Goal: Check status: Check status

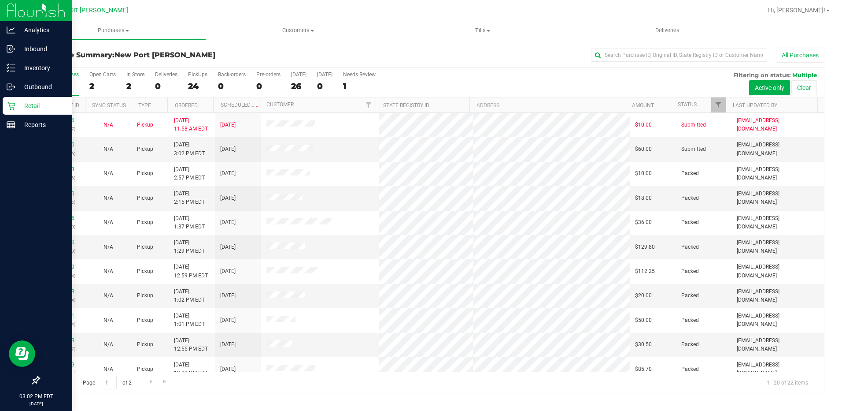
click at [37, 102] on p "Retail" at bounding box center [41, 105] width 53 height 11
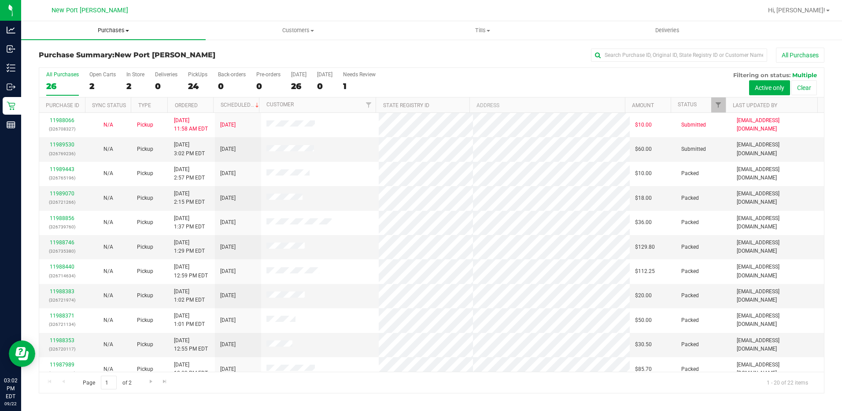
click at [130, 29] on span "Purchases" at bounding box center [113, 30] width 185 height 8
click at [113, 59] on li "Fulfillment" at bounding box center [113, 64] width 185 height 11
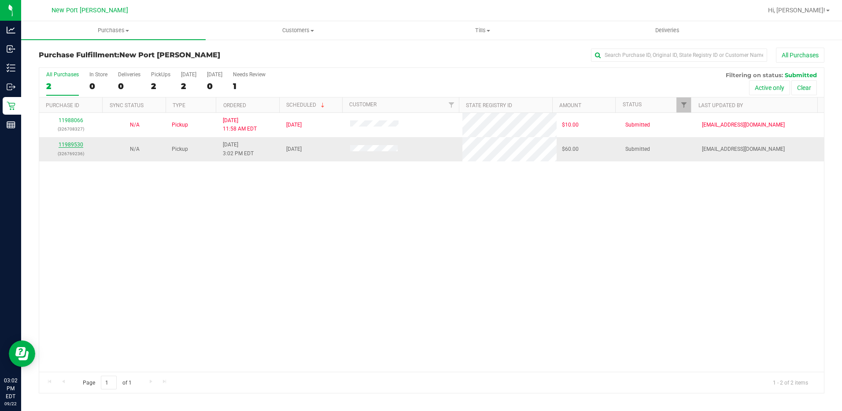
click at [76, 144] on link "11989530" at bounding box center [71, 144] width 25 height 6
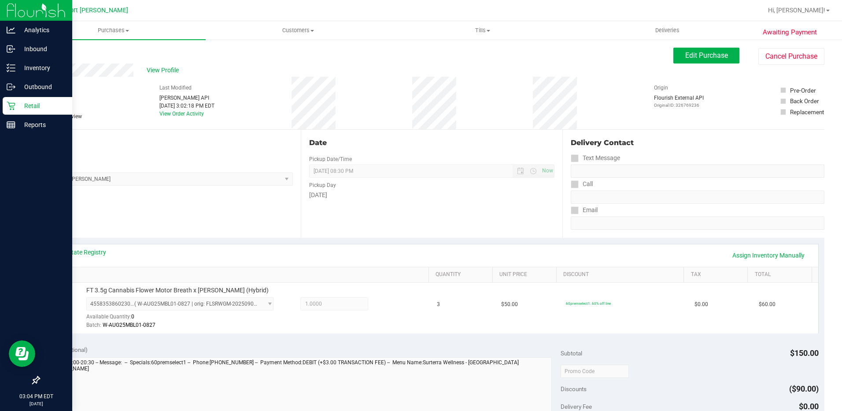
click at [24, 100] on p "Retail" at bounding box center [41, 105] width 53 height 11
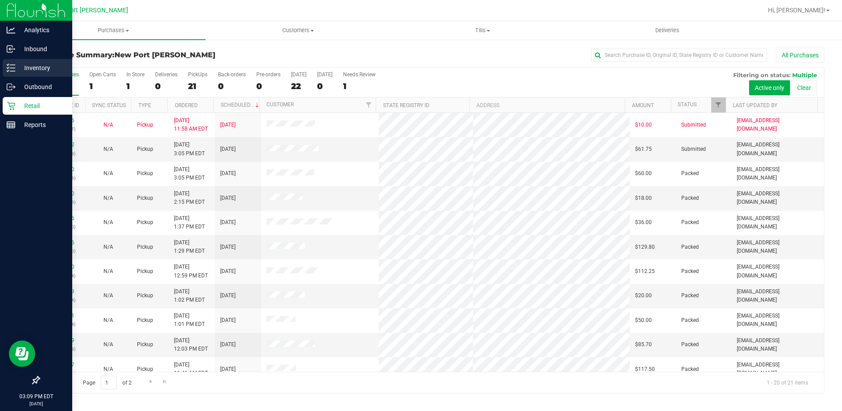
click at [44, 64] on p "Inventory" at bounding box center [41, 68] width 53 height 11
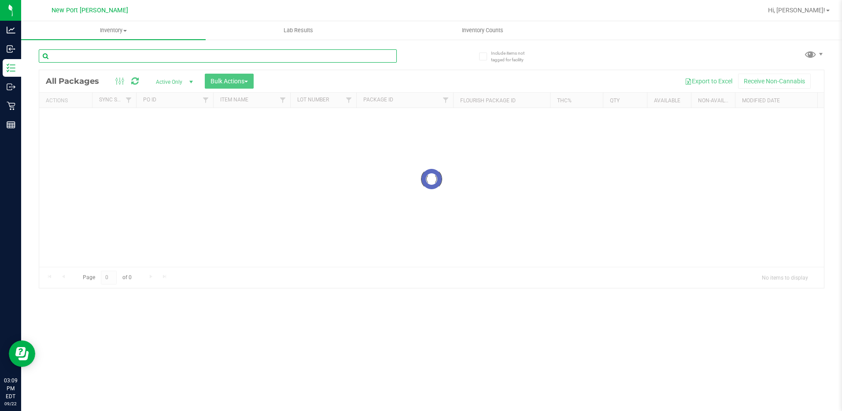
click at [93, 60] on input "text" at bounding box center [218, 55] width 358 height 13
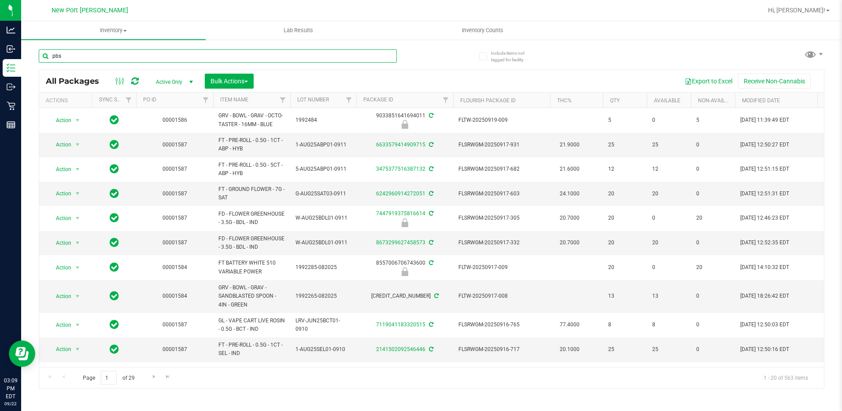
type input "pbs"
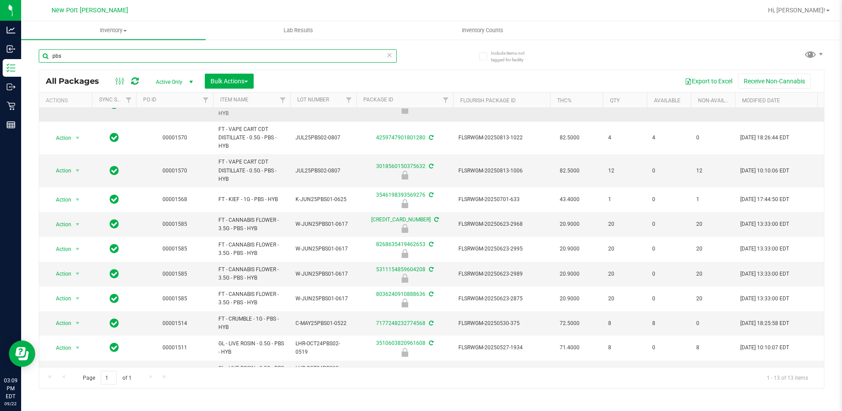
scroll to position [88, 0]
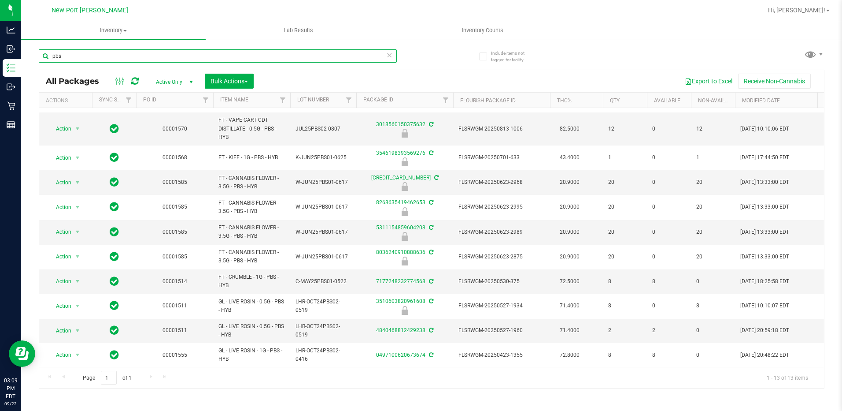
drag, startPoint x: 100, startPoint y: 54, endPoint x: 40, endPoint y: 55, distance: 60.8
click at [40, 55] on input "pbs" at bounding box center [218, 55] width 358 height 13
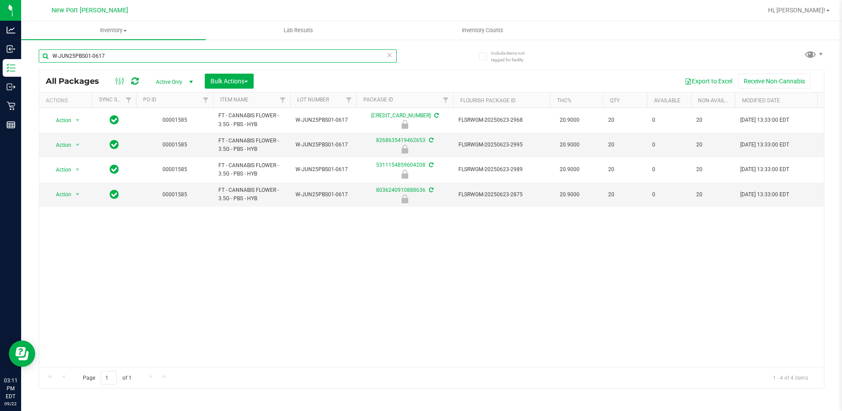
type input "W-JUN25PBS01-0617"
